Goal: Check status

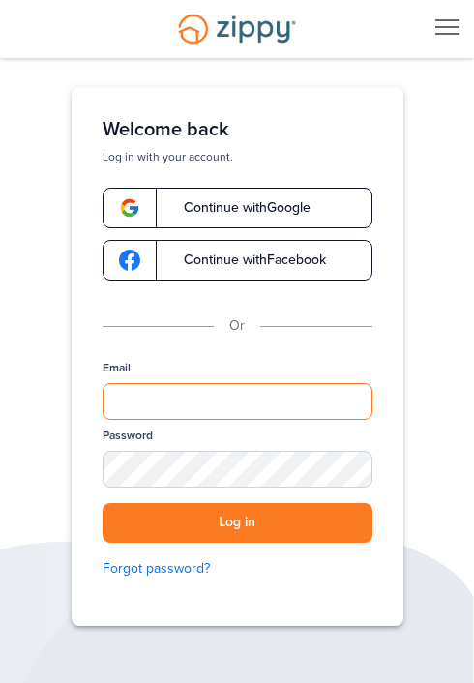
click at [265, 398] on input "Email" at bounding box center [238, 401] width 270 height 37
click at [283, 400] on input "Email" at bounding box center [238, 401] width 270 height 37
click at [149, 399] on input "Email" at bounding box center [238, 401] width 270 height 37
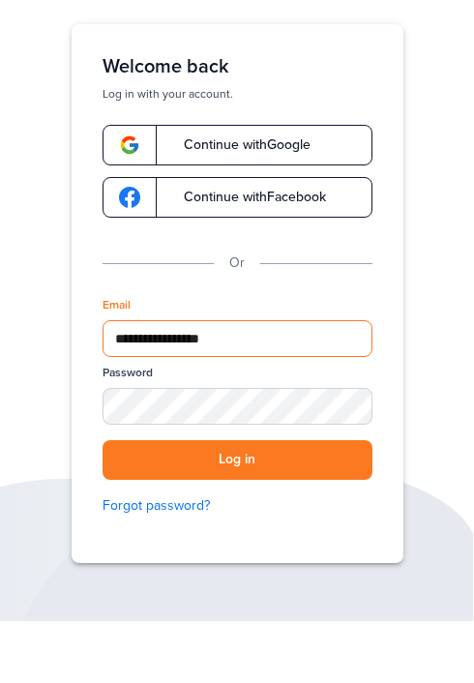
type input "**********"
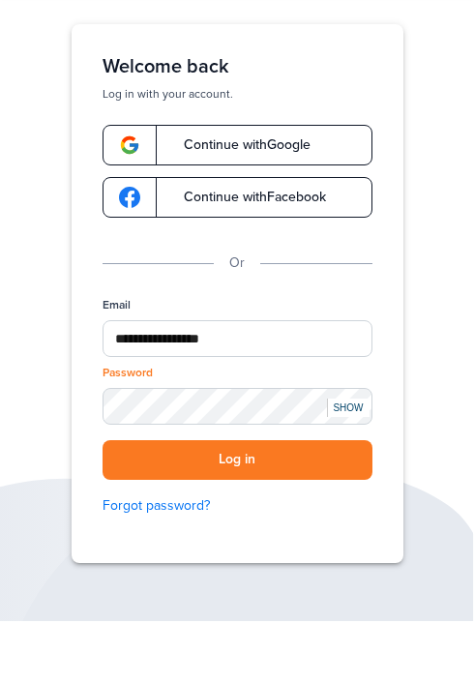
click at [306, 523] on button "Log in" at bounding box center [238, 523] width 270 height 40
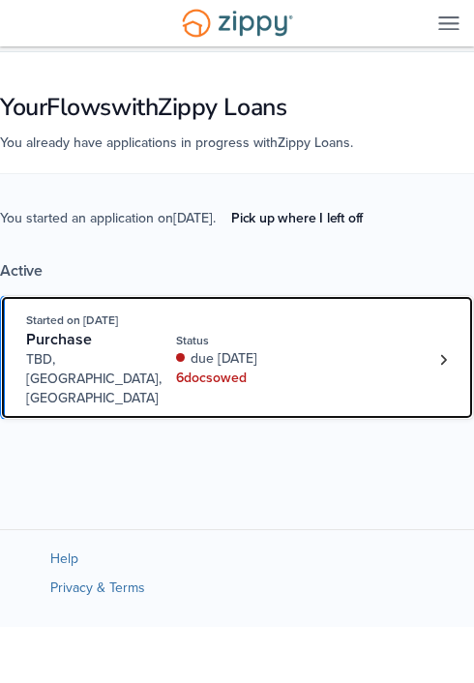
click at [277, 388] on div "6 doc s owed" at bounding box center [226, 378] width 101 height 19
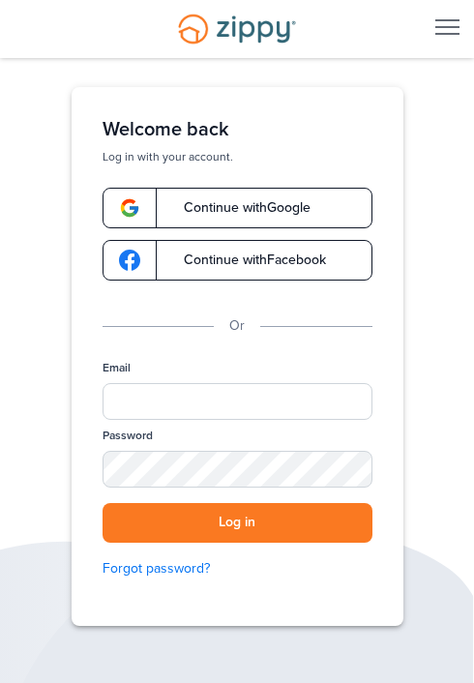
scroll to position [62, 0]
